Goal: Task Accomplishment & Management: Manage account settings

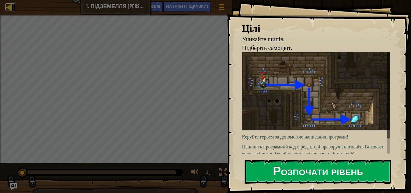
click at [11, 7] on div at bounding box center [9, 7] width 8 height 8
select select "uk"
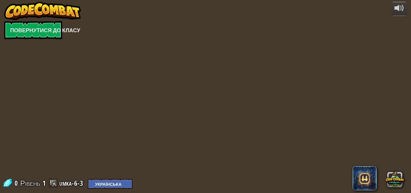
select select "uk"
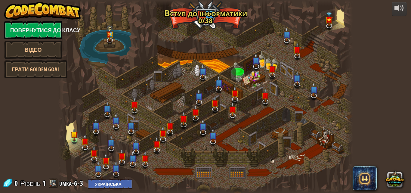
select select "uk"
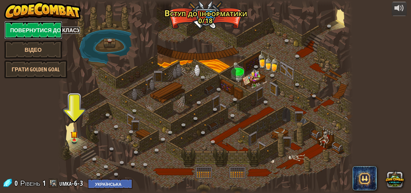
click at [33, 24] on link "Повернутися до класу" at bounding box center [33, 30] width 58 height 18
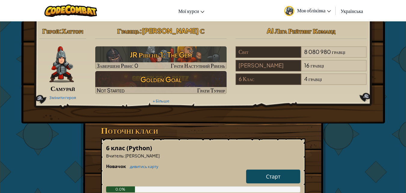
click at [326, 11] on span "Моя обліківка" at bounding box center [315, 10] width 34 height 6
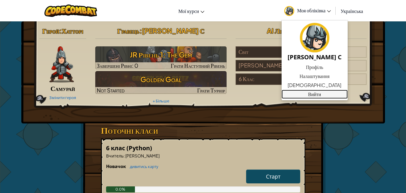
click at [306, 96] on link "Вийти" at bounding box center [315, 94] width 66 height 9
